Goal: Find contact information: Obtain details needed to contact an individual or organization

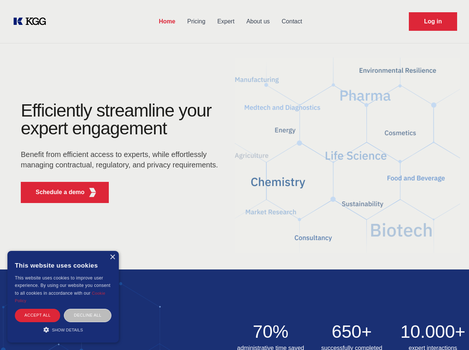
click at [234, 175] on div "Efficiently streamline your expert engagement Benefit from efficient access to …" at bounding box center [122, 155] width 226 height 107
click at [56, 192] on p "Schedule a demo" at bounding box center [60, 192] width 49 height 9
click at [112, 257] on div "× This website uses cookies This website uses cookies to improve user experienc…" at bounding box center [62, 297] width 111 height 92
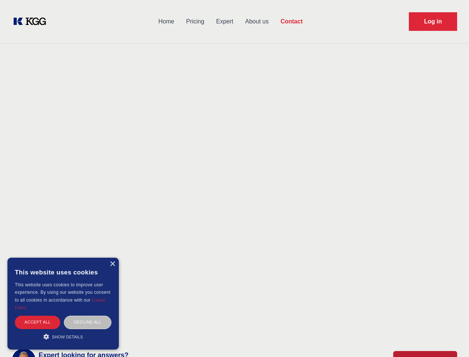
click at [38, 315] on div "Accept all" at bounding box center [37, 321] width 45 height 13
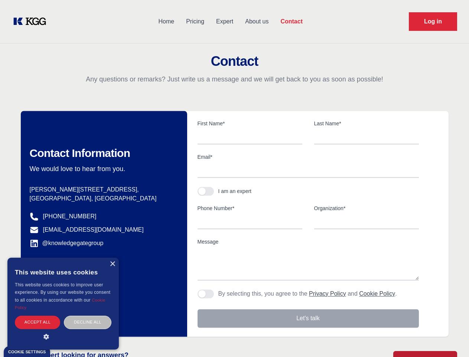
click at [88, 315] on div "Contact Information We would love to hear from you. Postal address [PERSON_NAME…" at bounding box center [104, 223] width 166 height 225
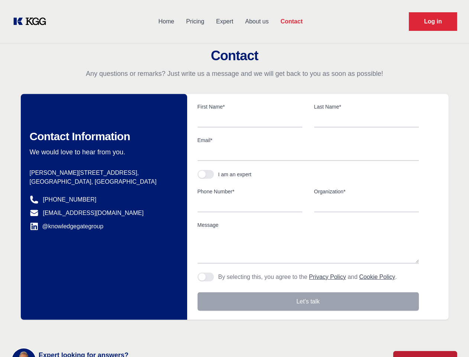
click at [63, 330] on main "Contact Any questions or remarks? Just write us a message and we will get back …" at bounding box center [234, 193] width 469 height 387
